Goal: Information Seeking & Learning: Learn about a topic

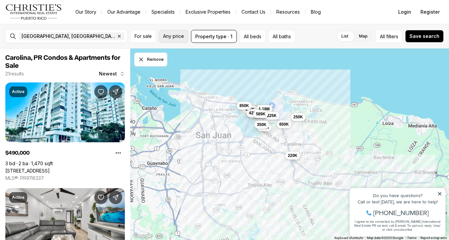
click at [180, 40] on button "Any price" at bounding box center [174, 36] width 30 height 13
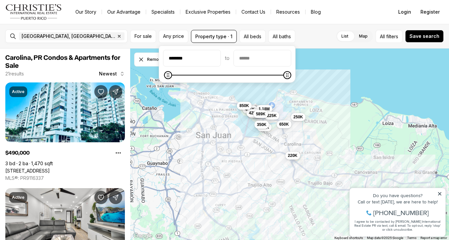
type input "********"
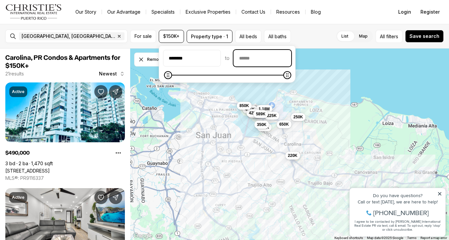
click at [265, 62] on input "priceMax" at bounding box center [262, 58] width 57 height 16
type input "********"
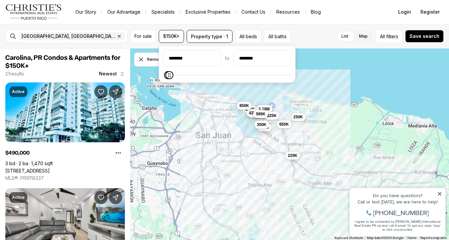
click at [342, 65] on div "490K 229K 250K 650K 475K 625K 1.05M 435K 1.18M 528K 425K 850K 225K 220K 589K 35…" at bounding box center [289, 144] width 319 height 192
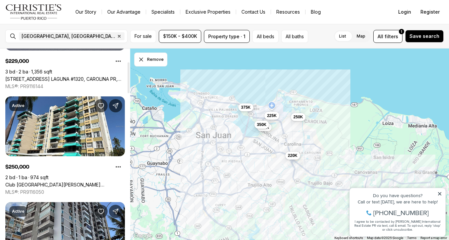
scroll to position [130, 0]
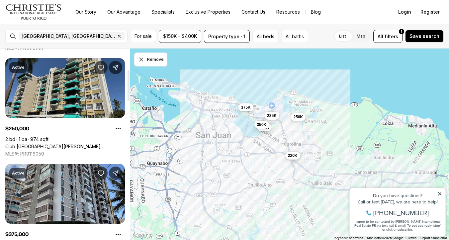
click at [77, 143] on link "Club [GEOGRAPHIC_DATA][PERSON_NAME][PERSON_NAME] #3k, [GEOGRAPHIC_DATA] [GEOGRA…" at bounding box center [65, 146] width 120 height 6
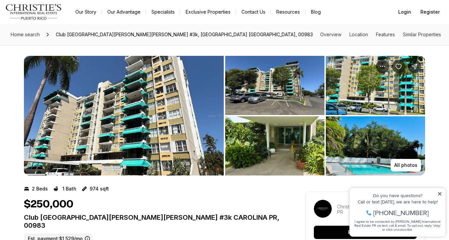
click at [353, 159] on img "View image gallery" at bounding box center [375, 145] width 99 height 59
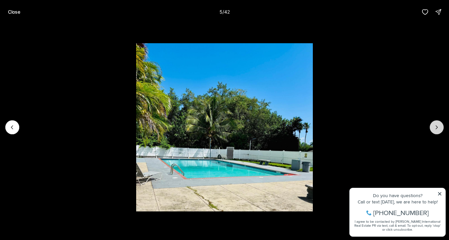
click at [437, 127] on icon "Next slide" at bounding box center [436, 127] width 7 height 7
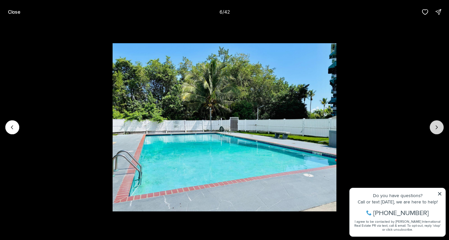
click at [437, 128] on icon "Next slide" at bounding box center [437, 127] width 2 height 3
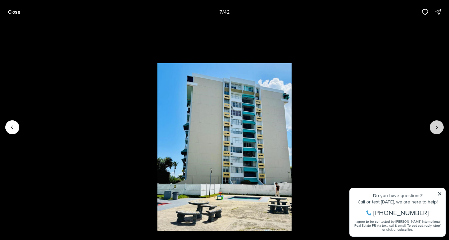
click at [437, 128] on icon "Next slide" at bounding box center [437, 127] width 2 height 3
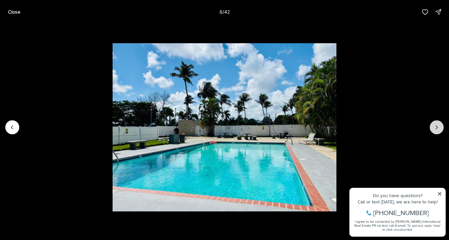
click at [437, 128] on icon "Next slide" at bounding box center [437, 127] width 2 height 3
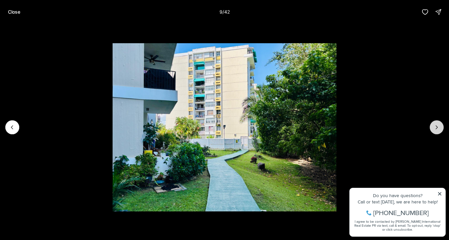
click at [437, 128] on icon "Next slide" at bounding box center [437, 127] width 2 height 3
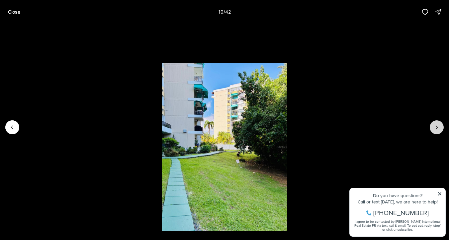
click at [437, 128] on icon "Next slide" at bounding box center [437, 127] width 2 height 3
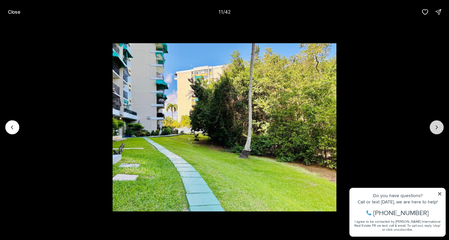
click at [437, 128] on icon "Next slide" at bounding box center [437, 127] width 2 height 3
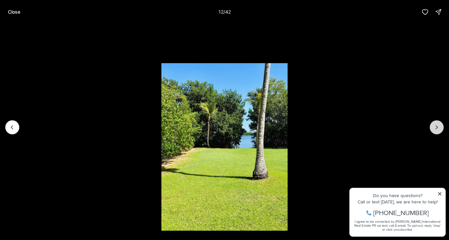
click at [437, 128] on icon "Next slide" at bounding box center [437, 127] width 2 height 3
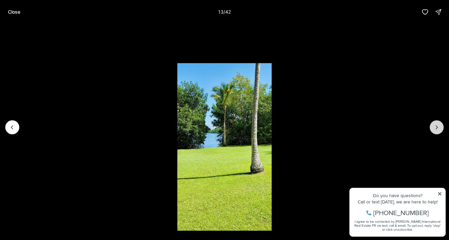
click at [437, 128] on icon "Next slide" at bounding box center [437, 127] width 2 height 3
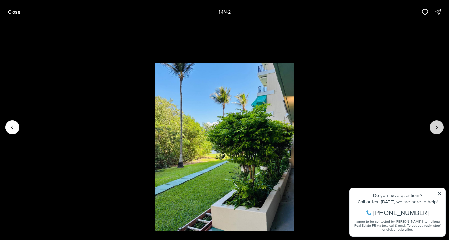
click at [437, 128] on icon "Next slide" at bounding box center [437, 127] width 2 height 3
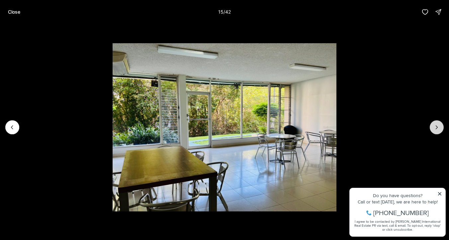
click at [437, 128] on icon "Next slide" at bounding box center [437, 127] width 2 height 3
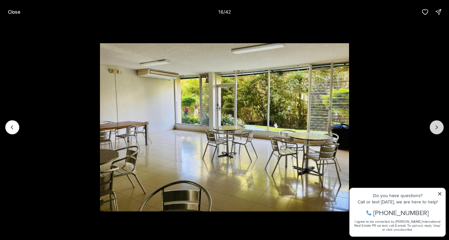
click at [437, 128] on icon "Next slide" at bounding box center [437, 127] width 2 height 3
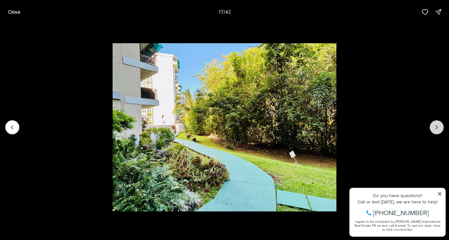
click at [437, 128] on icon "Next slide" at bounding box center [437, 127] width 2 height 3
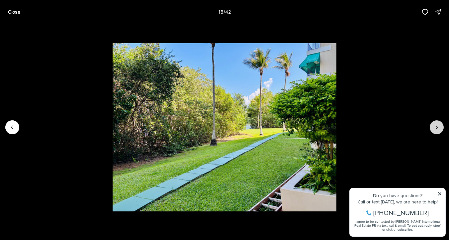
click at [437, 128] on icon "Next slide" at bounding box center [437, 127] width 2 height 3
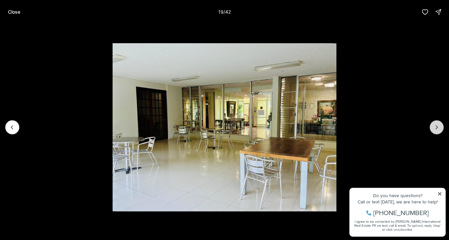
click at [437, 128] on icon "Next slide" at bounding box center [437, 127] width 2 height 3
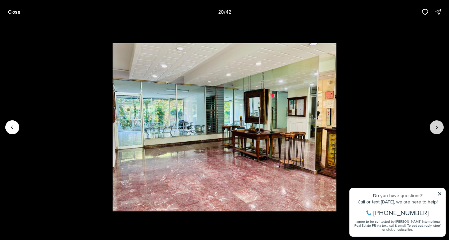
click at [437, 128] on icon "Next slide" at bounding box center [437, 127] width 2 height 3
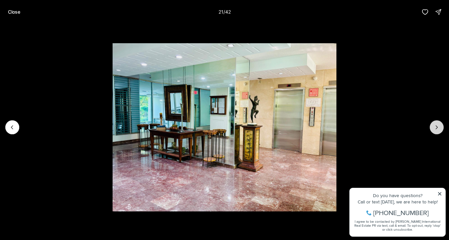
click at [437, 128] on icon "Next slide" at bounding box center [437, 127] width 2 height 3
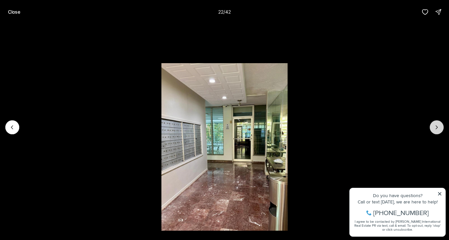
click at [437, 128] on icon "Next slide" at bounding box center [437, 127] width 2 height 3
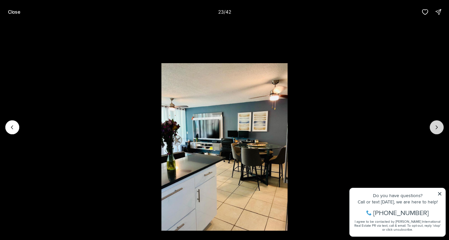
click at [437, 128] on icon "Next slide" at bounding box center [437, 127] width 2 height 3
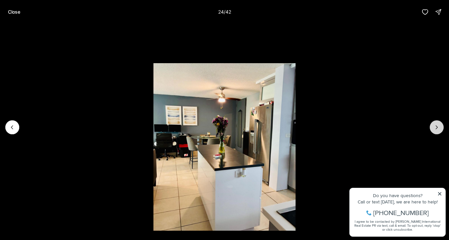
click at [437, 128] on icon "Next slide" at bounding box center [437, 127] width 2 height 3
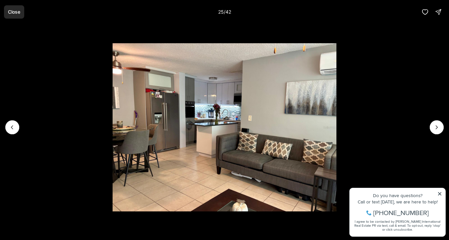
click at [12, 12] on p "Close" at bounding box center [14, 11] width 12 height 5
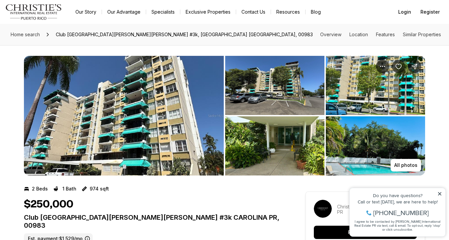
click at [440, 194] on icon at bounding box center [439, 193] width 5 height 5
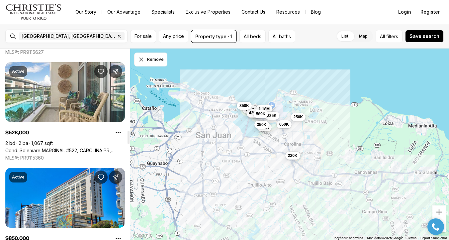
scroll to position [1182, 0]
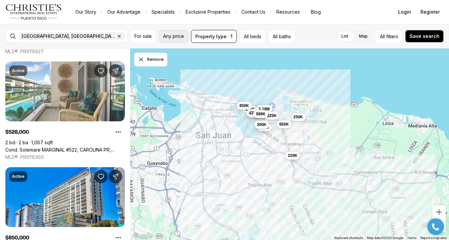
click at [181, 37] on span "Any price" at bounding box center [173, 36] width 21 height 5
click at [318, 32] on div "List Map List Map All filters Save search" at bounding box center [371, 36] width 146 height 13
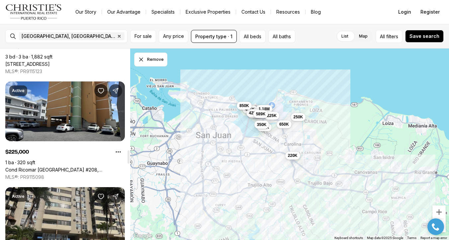
scroll to position [1287, 0]
